Goal: Obtain resource: Download file/media

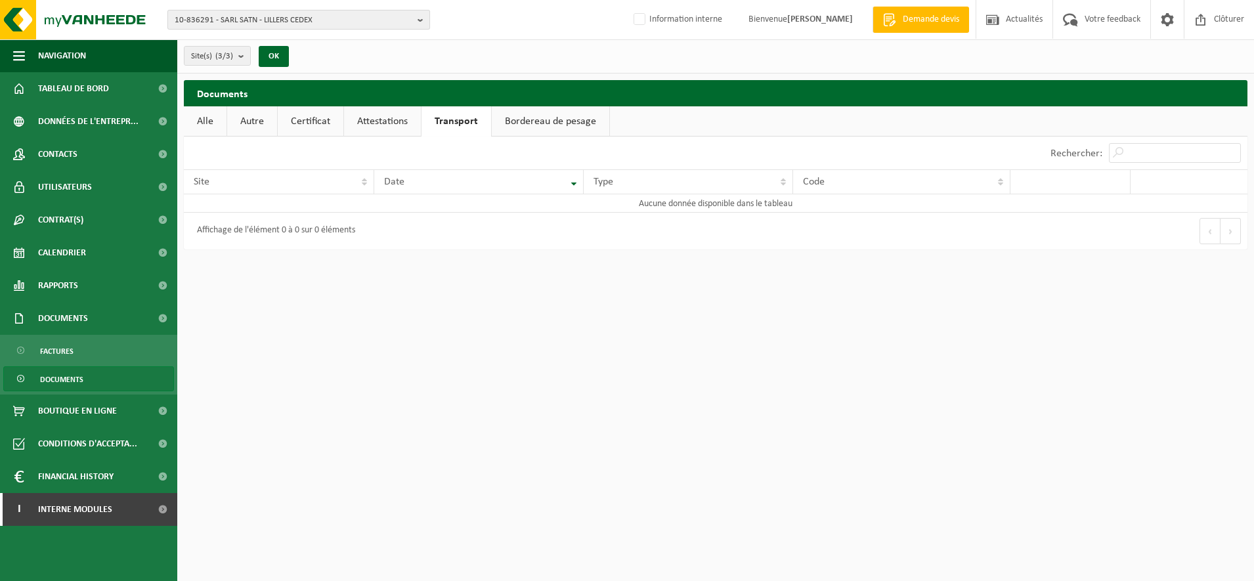
click at [256, 24] on span "10-836291 - SARL SATN - LILLERS CEDEX" at bounding box center [294, 21] width 238 height 20
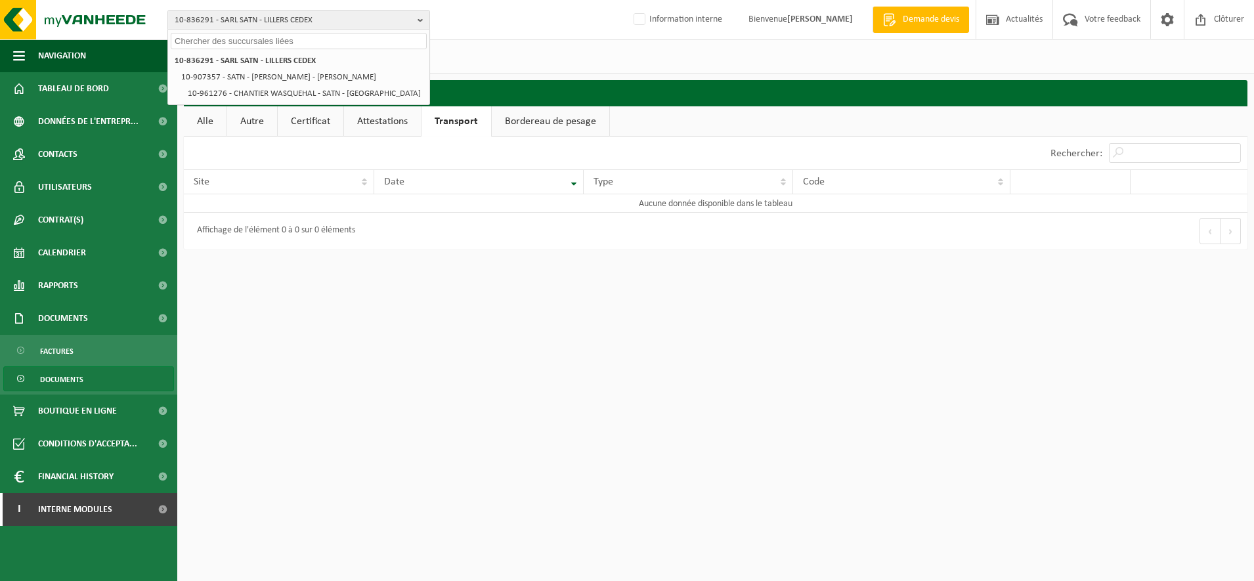
click at [244, 39] on input "text" at bounding box center [299, 41] width 256 height 16
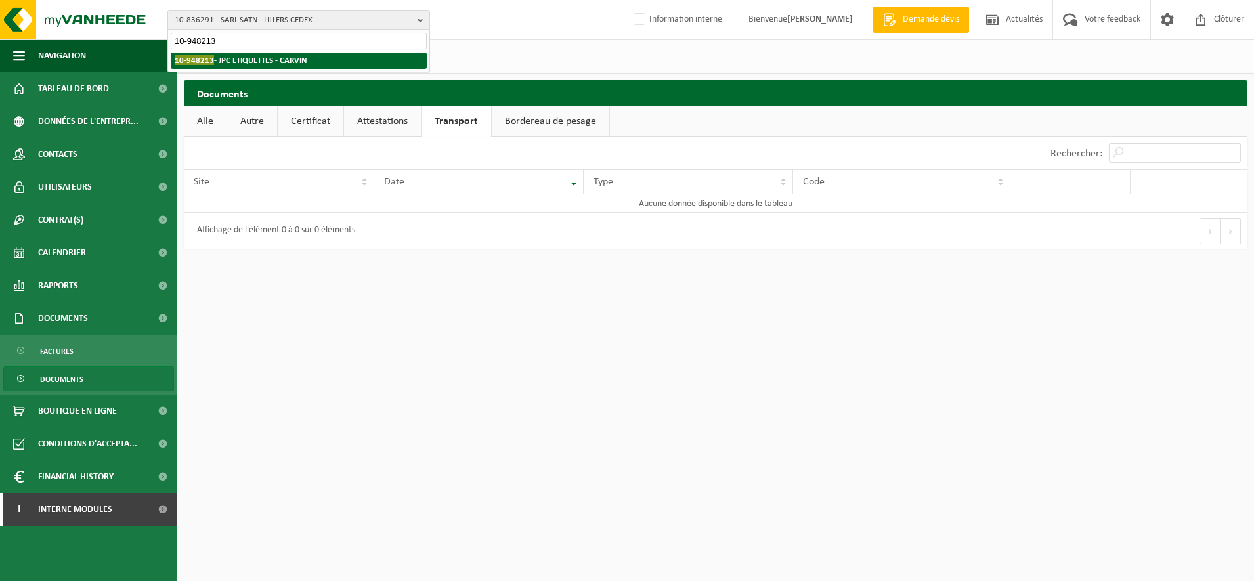
type input "10-948213"
click at [236, 62] on strong "10-948213 - JPC ETIQUETTES - CARVIN" at bounding box center [241, 60] width 133 height 10
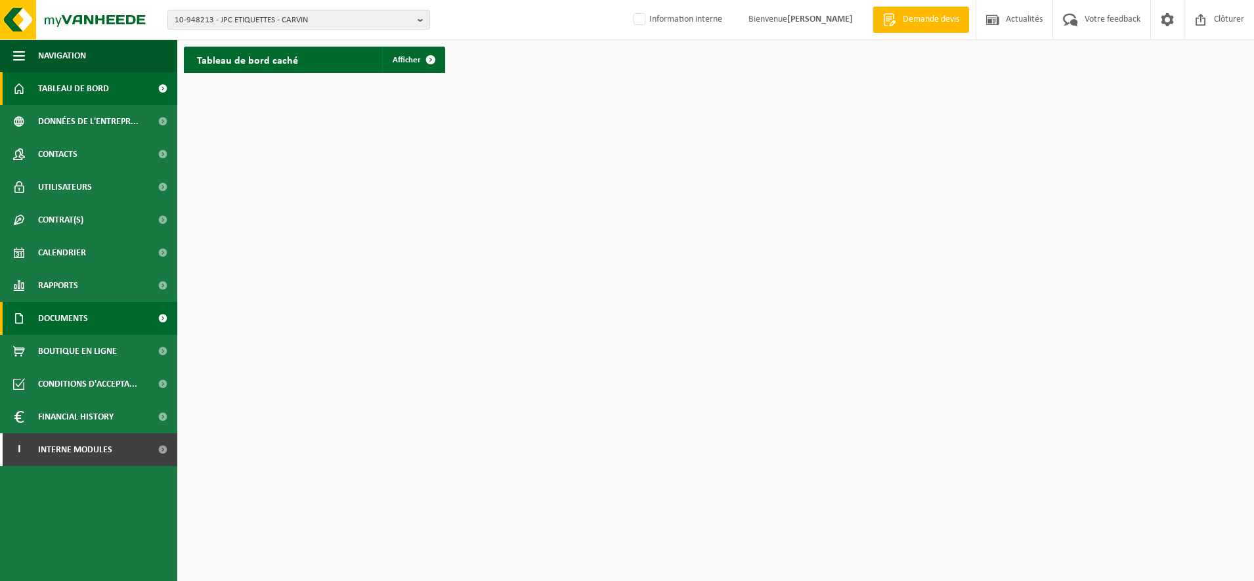
click at [53, 311] on span "Documents" at bounding box center [63, 318] width 50 height 33
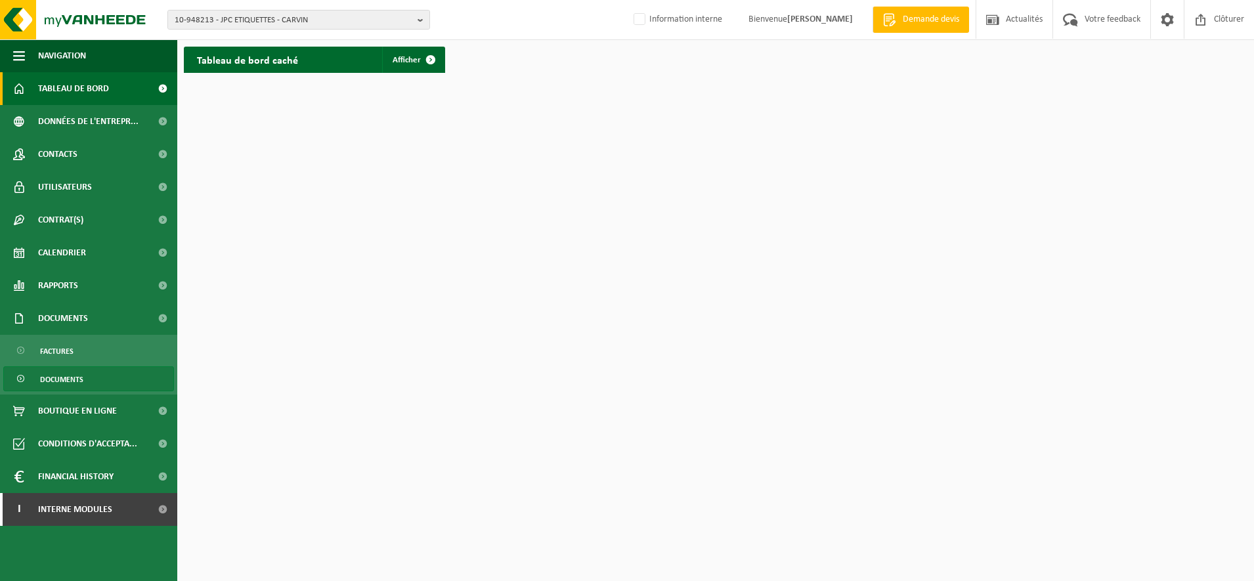
click at [59, 379] on span "Documents" at bounding box center [61, 379] width 43 height 25
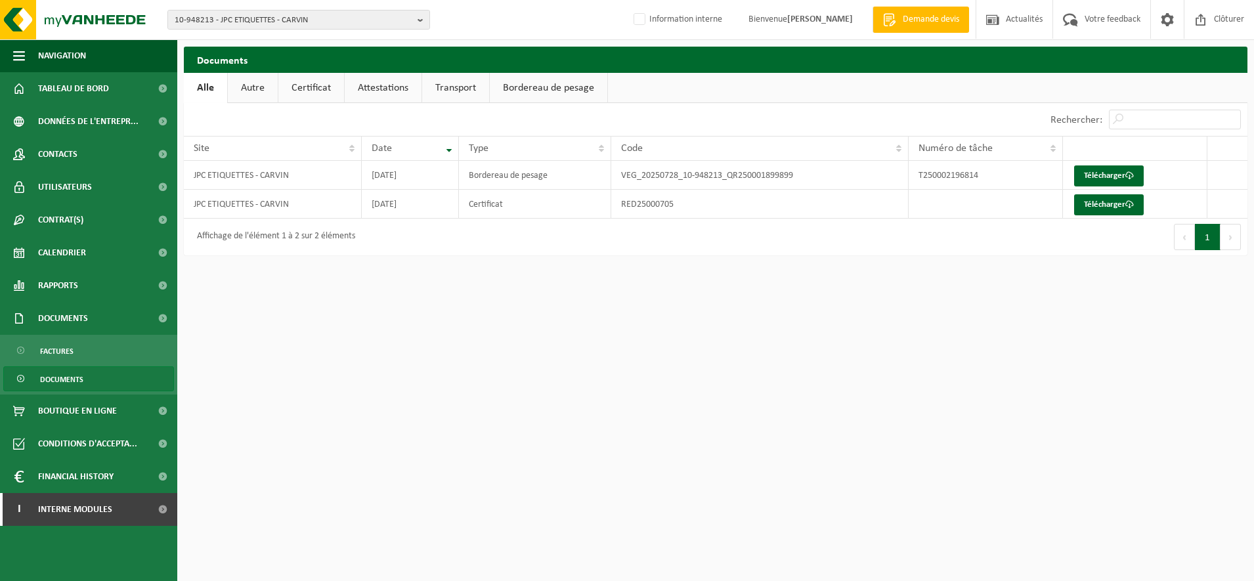
click at [541, 91] on link "Bordereau de pesage" at bounding box center [548, 88] width 117 height 30
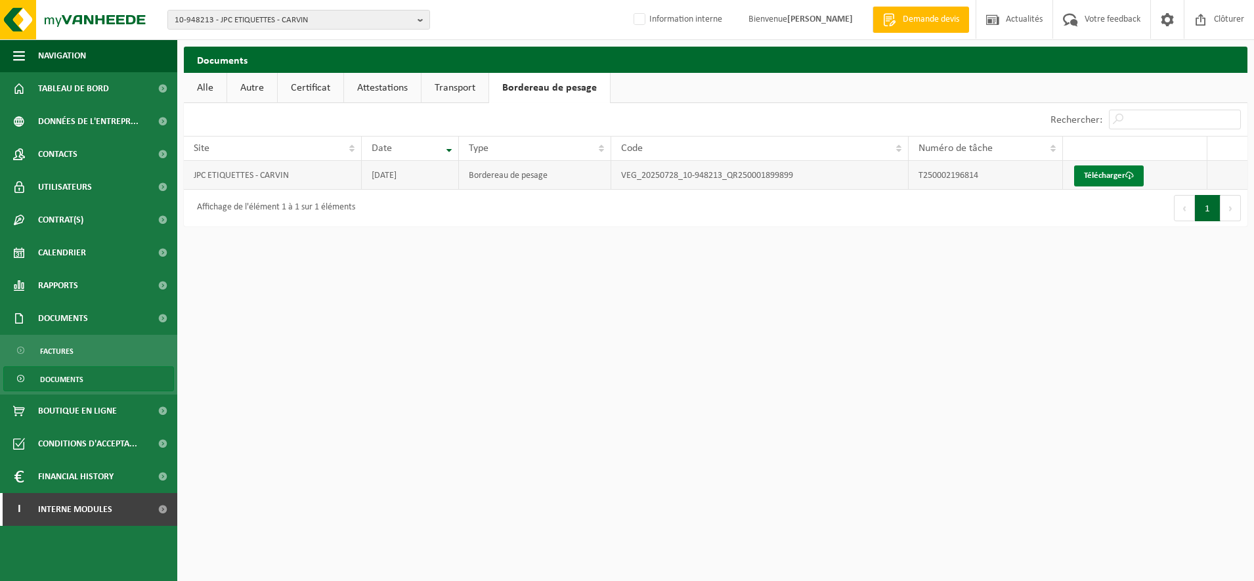
click at [1098, 177] on link "Télécharger" at bounding box center [1109, 175] width 70 height 21
